Goal: Check status

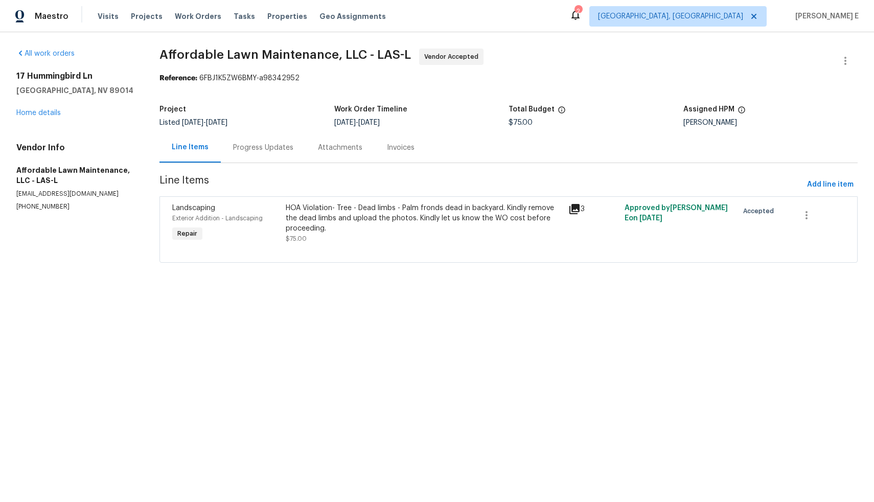
click at [265, 151] on div "Progress Updates" at bounding box center [263, 148] width 60 height 10
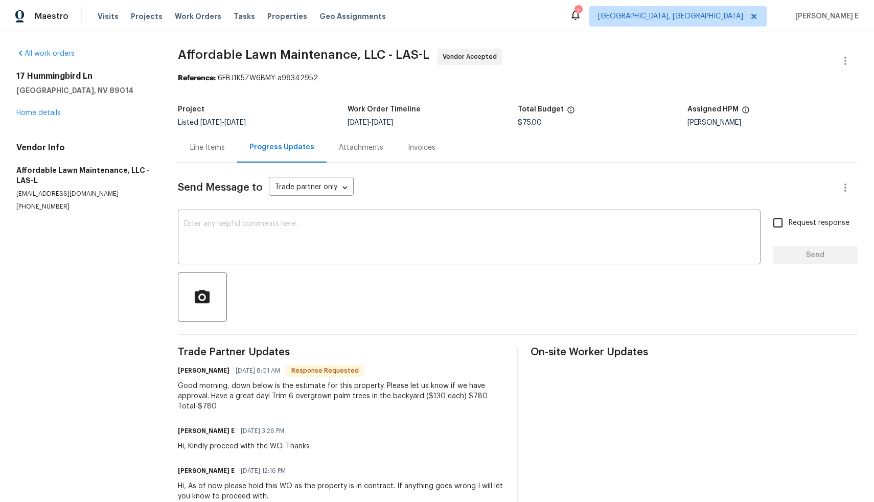
click at [205, 146] on div "Line Items" at bounding box center [207, 148] width 35 height 10
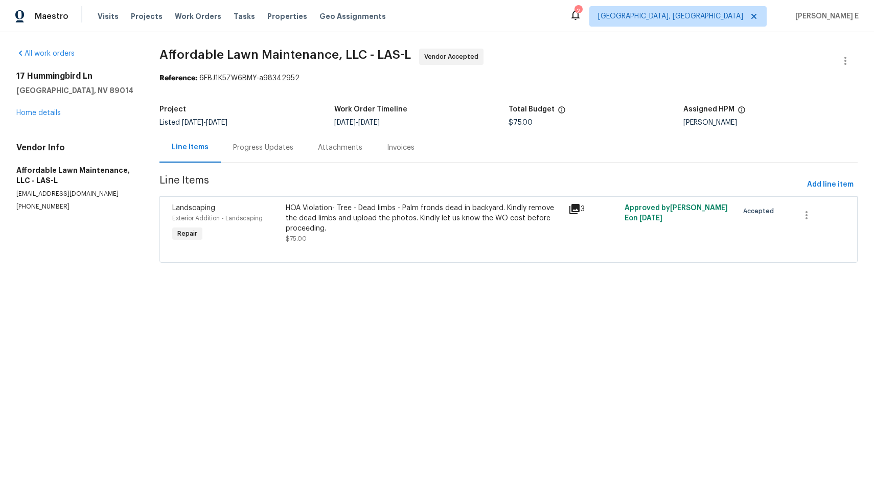
click at [457, 223] on div "HOA Violation- Tree - Dead limbs - Palm fronds dead in backyard. Kindly remove …" at bounding box center [424, 218] width 277 height 31
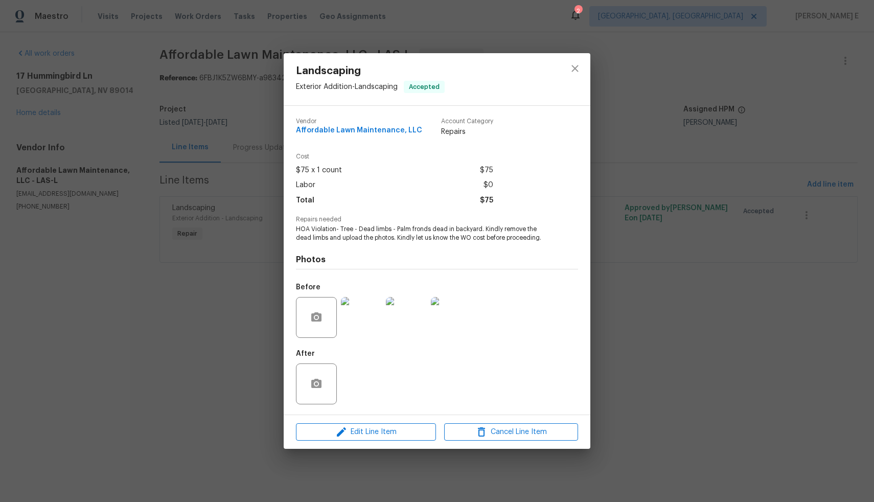
click at [362, 316] on img at bounding box center [361, 317] width 41 height 41
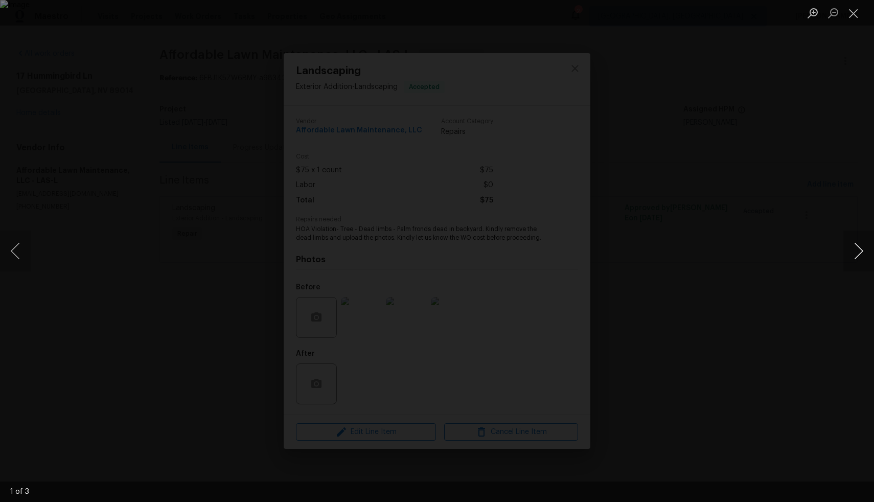
click at [861, 252] on button "Next image" at bounding box center [859, 251] width 31 height 41
click at [22, 255] on button "Previous image" at bounding box center [15, 251] width 31 height 41
click at [857, 257] on button "Next image" at bounding box center [859, 251] width 31 height 41
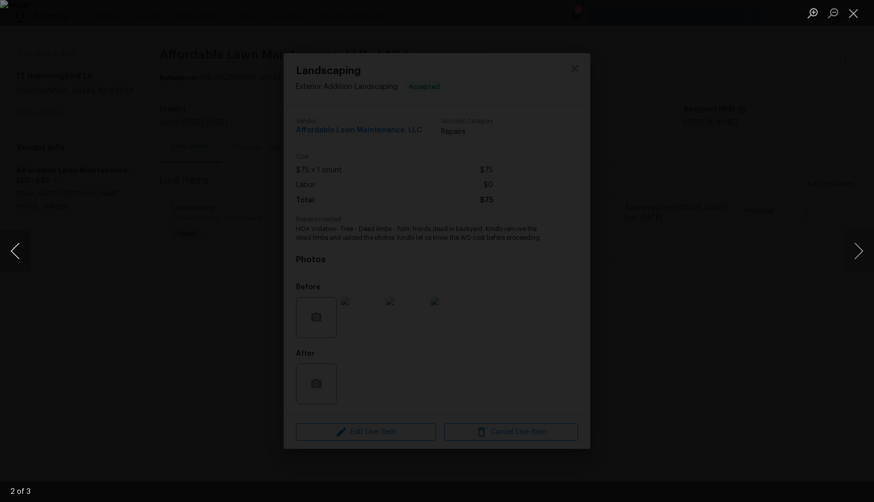
click at [16, 254] on button "Previous image" at bounding box center [15, 251] width 31 height 41
click at [129, 295] on div "Lightbox" at bounding box center [437, 251] width 874 height 502
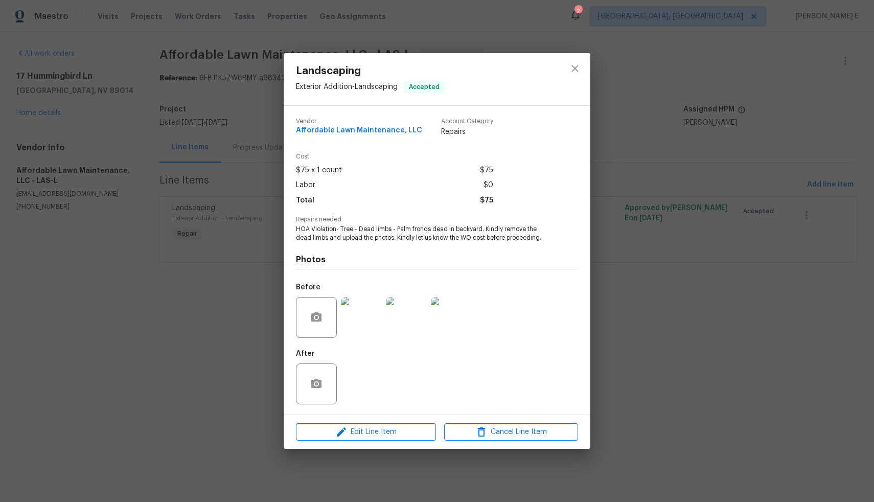
click at [129, 295] on div "Landscaping Exterior Addition - Landscaping Accepted Vendor Affordable Lawn Mai…" at bounding box center [437, 251] width 874 height 502
